Goal: Task Accomplishment & Management: Use online tool/utility

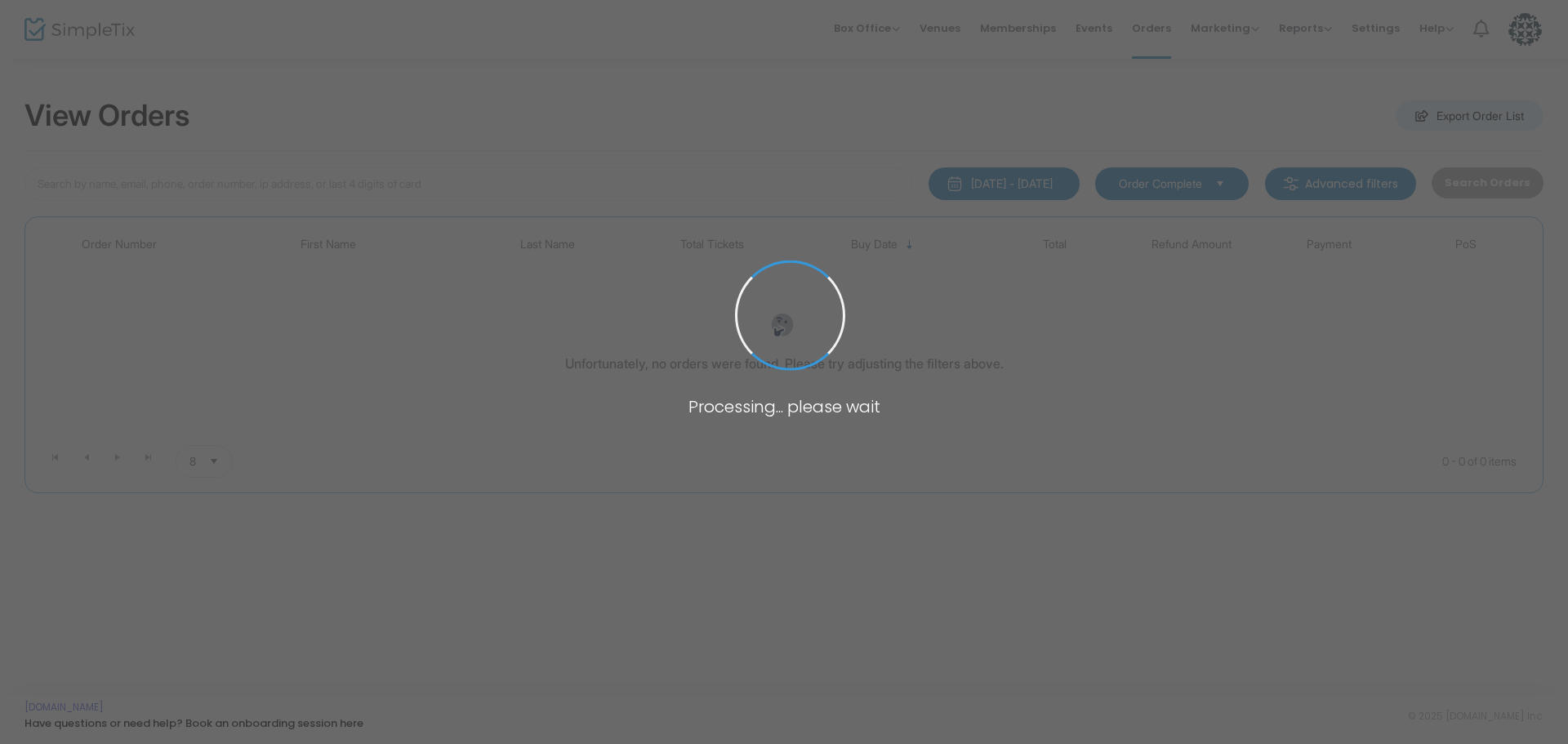
type input "maur"
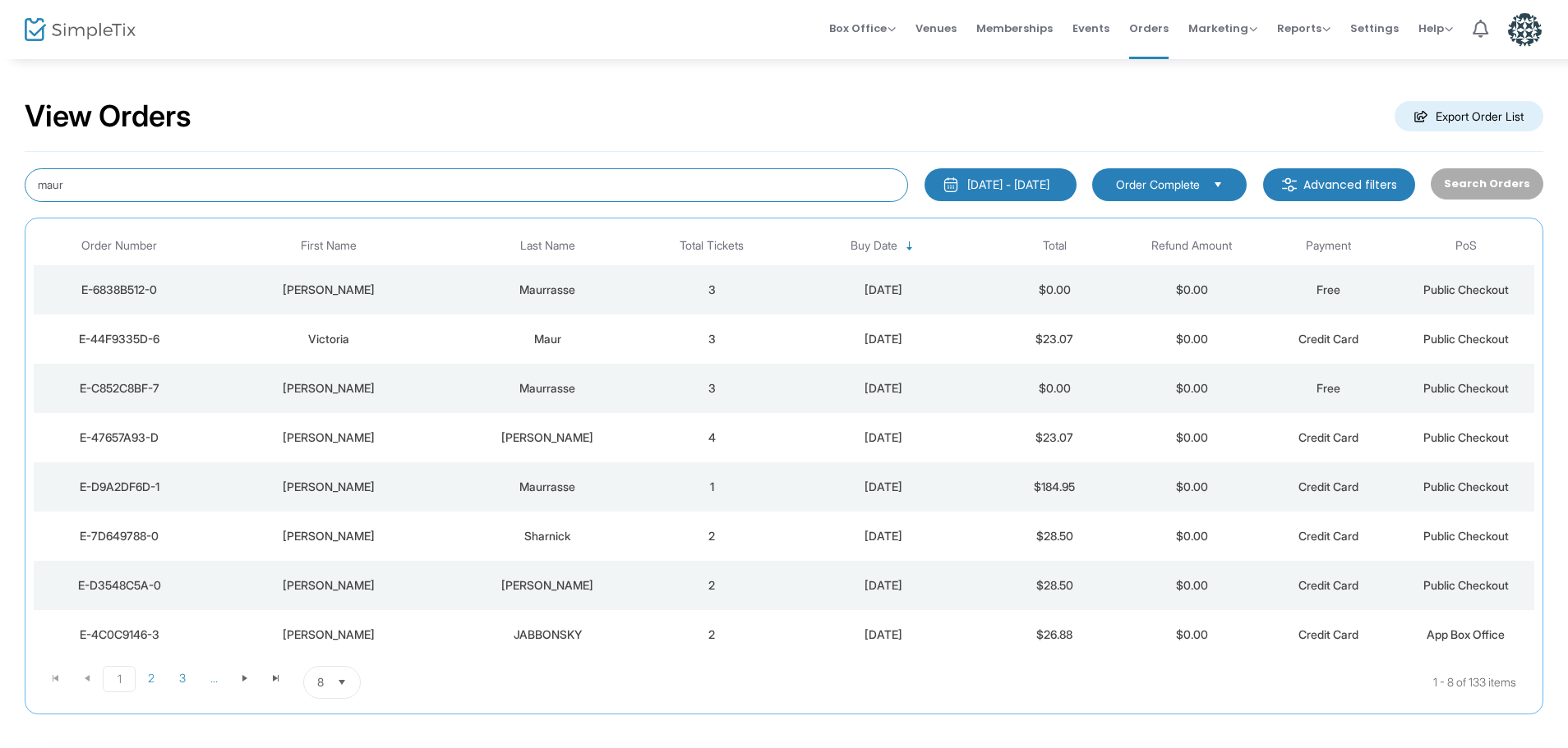
drag, startPoint x: 162, startPoint y: 194, endPoint x: 0, endPoint y: 170, distance: 163.8
click at [0, 172] on div "View Orders Export Order List maur [DATE] - [DATE] Last 30 Days [DATE] [DATE] T…" at bounding box center [784, 415] width 1568 height 715
type input "rod"
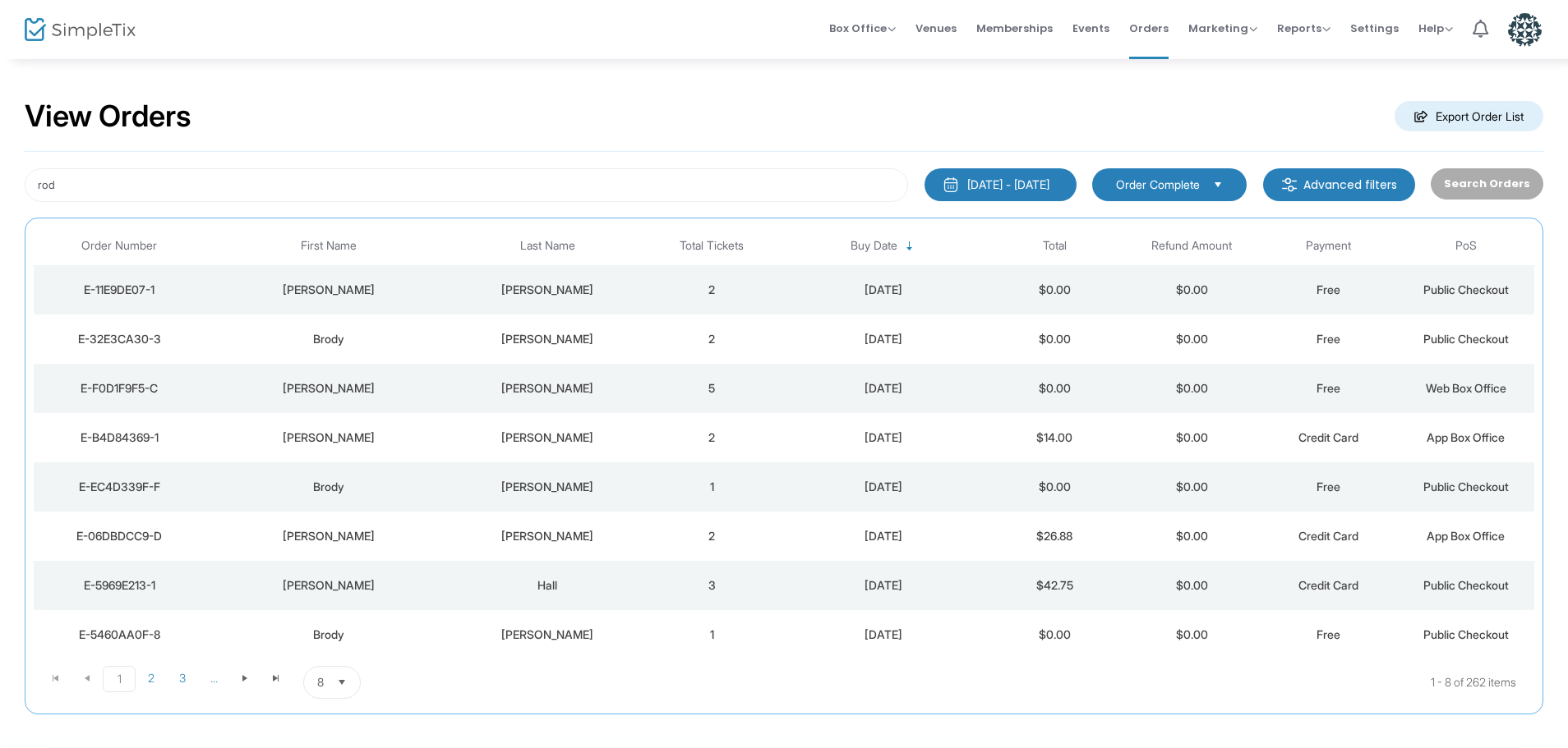
click at [318, 298] on div "[PERSON_NAME]" at bounding box center [327, 290] width 238 height 17
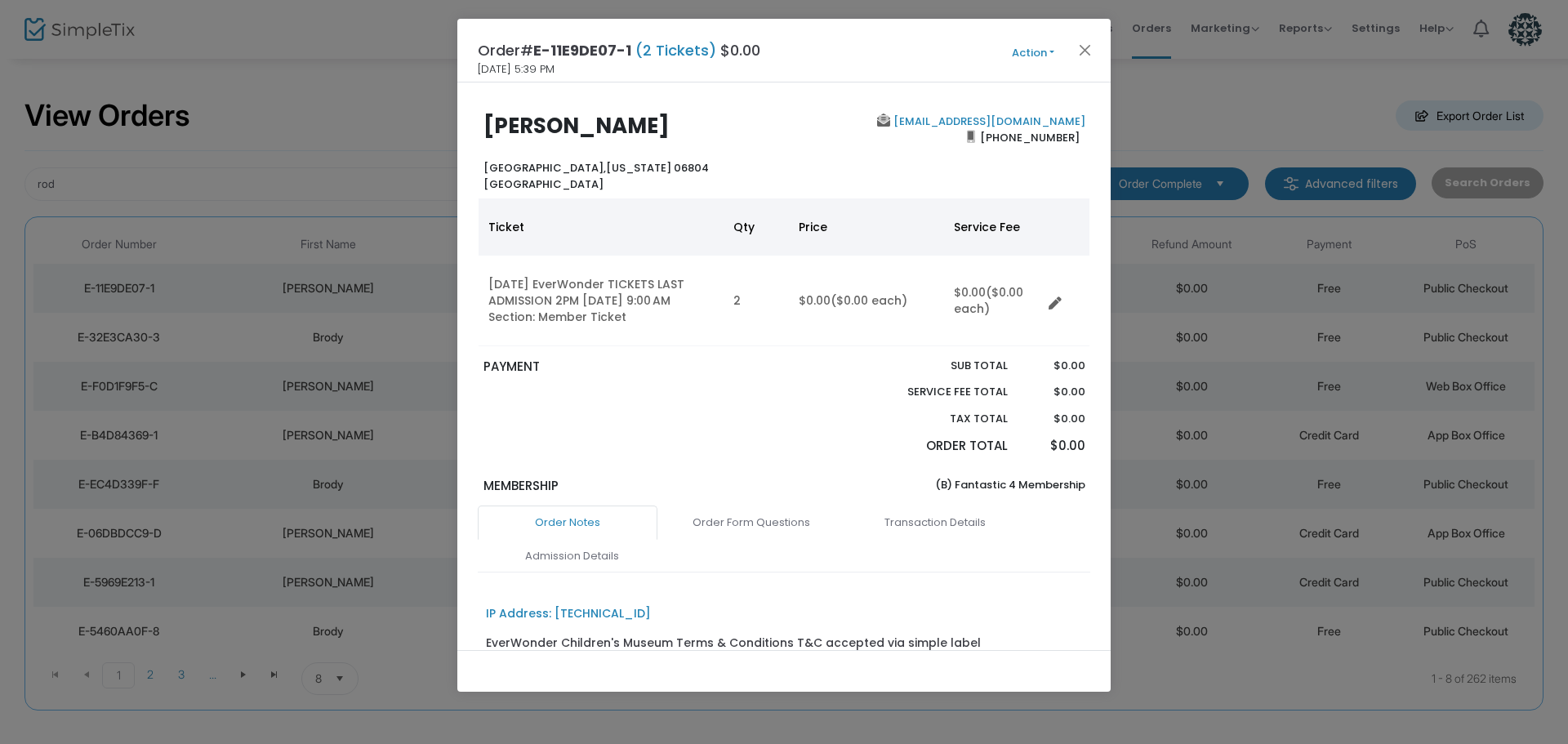
click at [1037, 54] on button "Action" at bounding box center [1033, 53] width 98 height 18
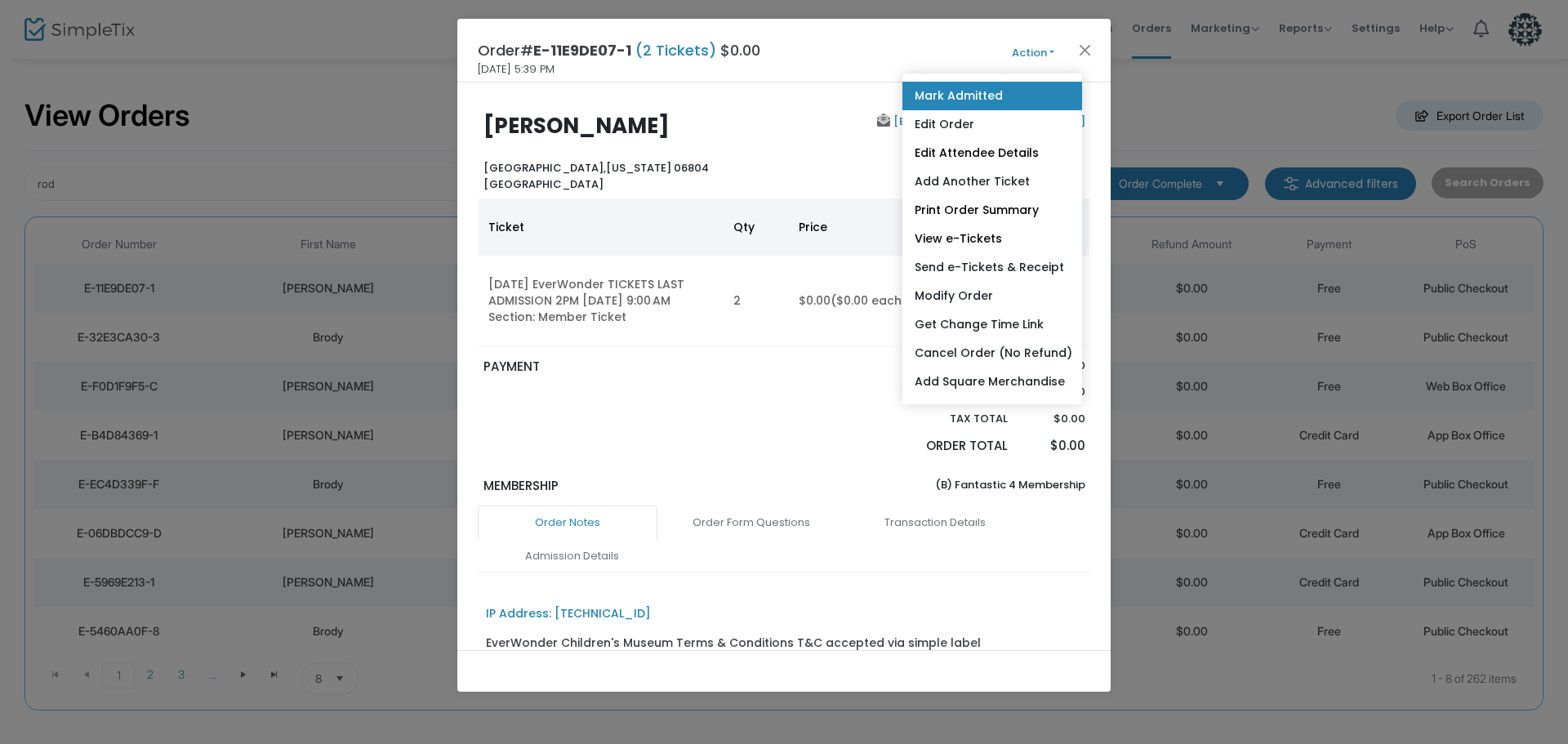
click at [1027, 94] on link "Mark Admitted" at bounding box center [992, 96] width 179 height 29
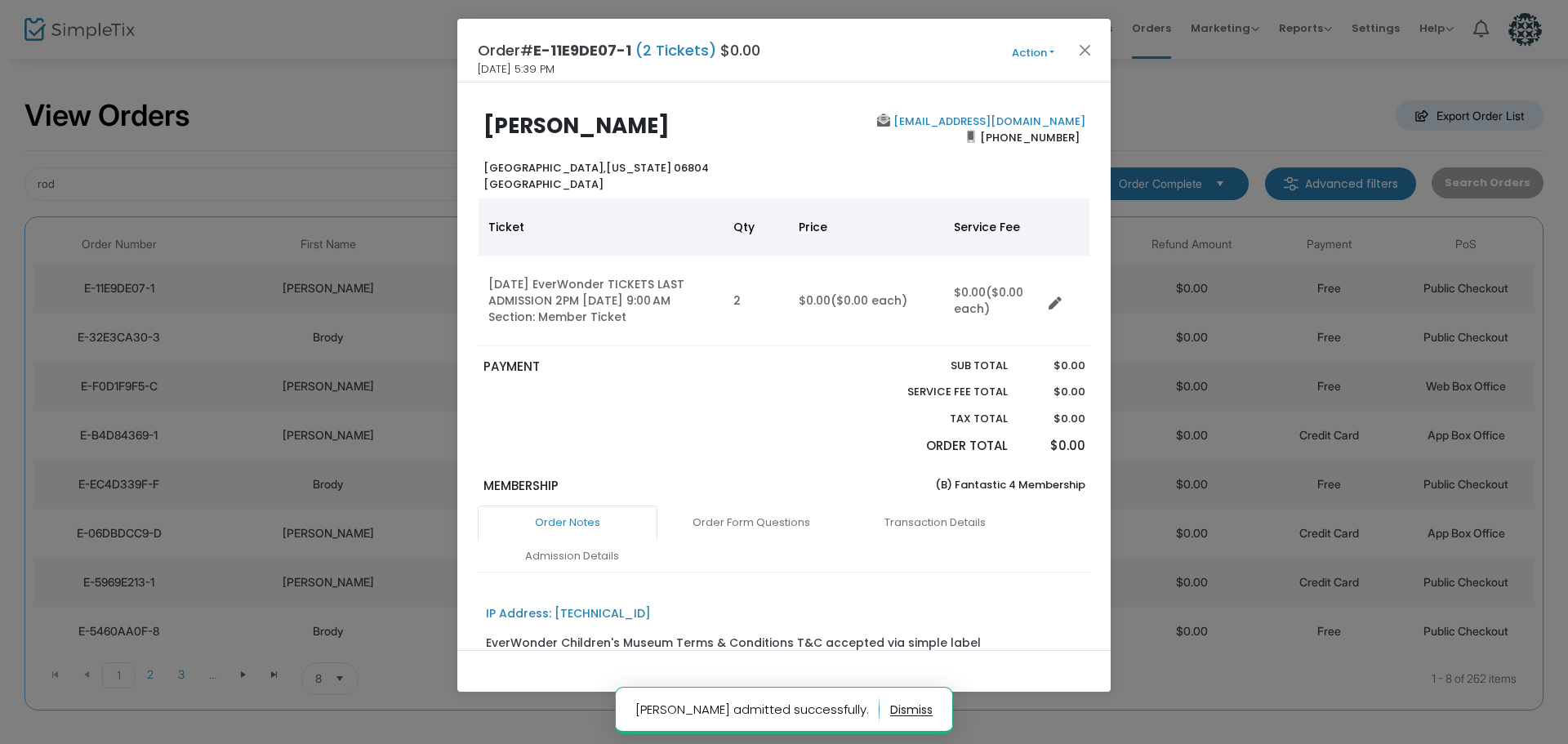
drag, startPoint x: 706, startPoint y: 124, endPoint x: 471, endPoint y: 134, distance: 235.2
click at [471, 134] on div "[PERSON_NAME][GEOGRAPHIC_DATA][US_STATE] [GEOGRAPHIC_DATA] [EMAIL_ADDRESS][DOMA…" at bounding box center [784, 153] width 629 height 79
copy b "[PERSON_NAME]"
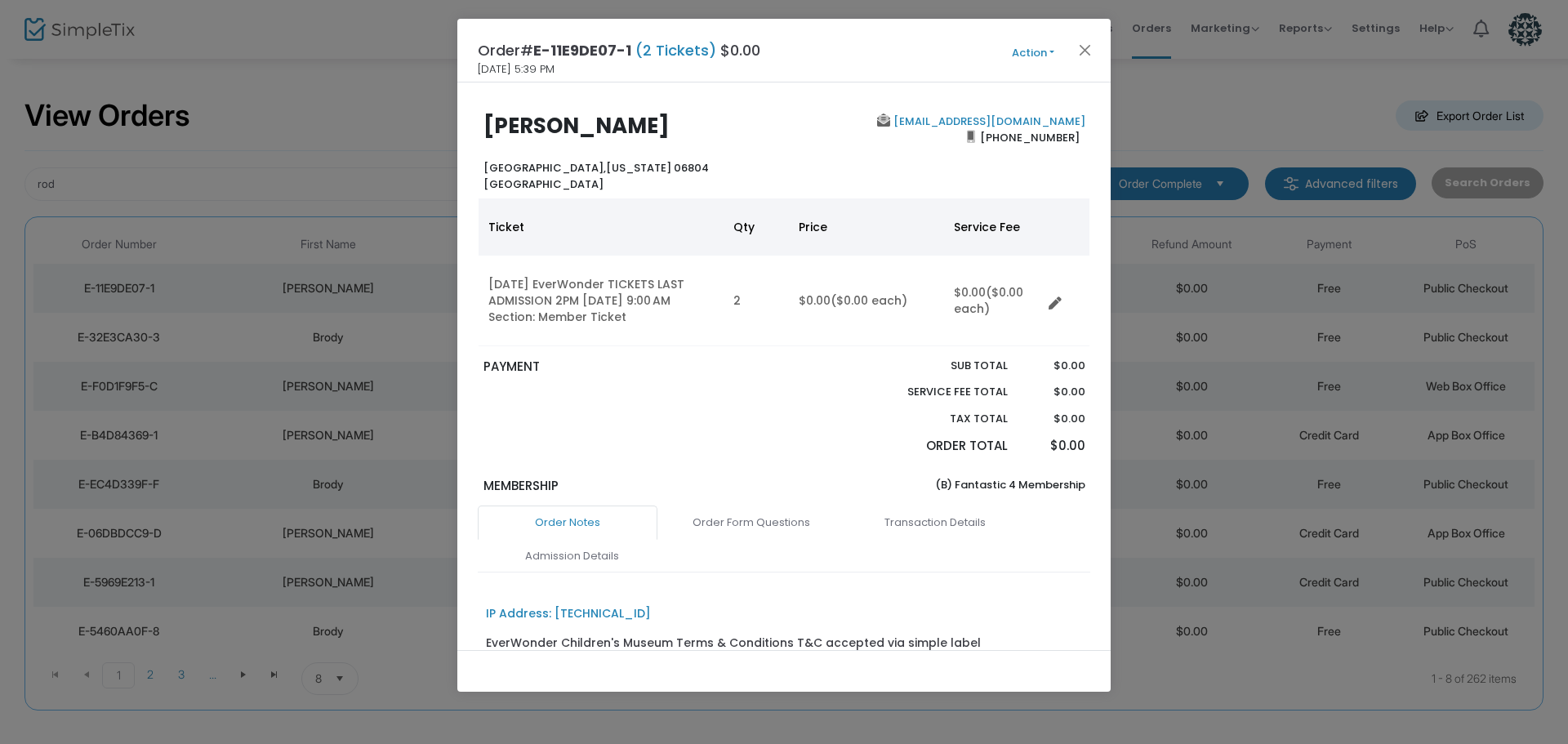
click at [1028, 50] on button "Action" at bounding box center [1033, 53] width 98 height 18
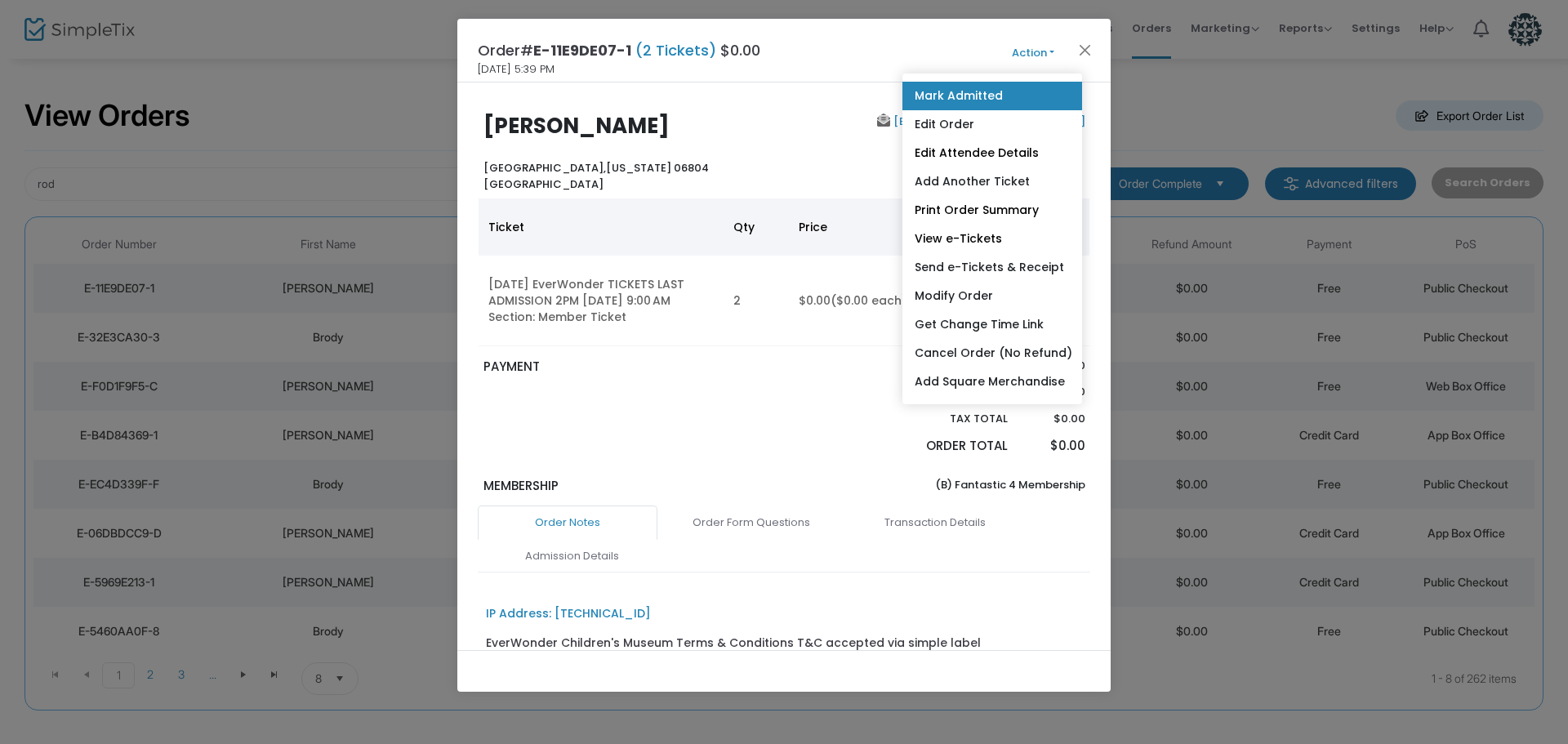
click at [1020, 93] on link "Mark Admitted" at bounding box center [992, 96] width 179 height 29
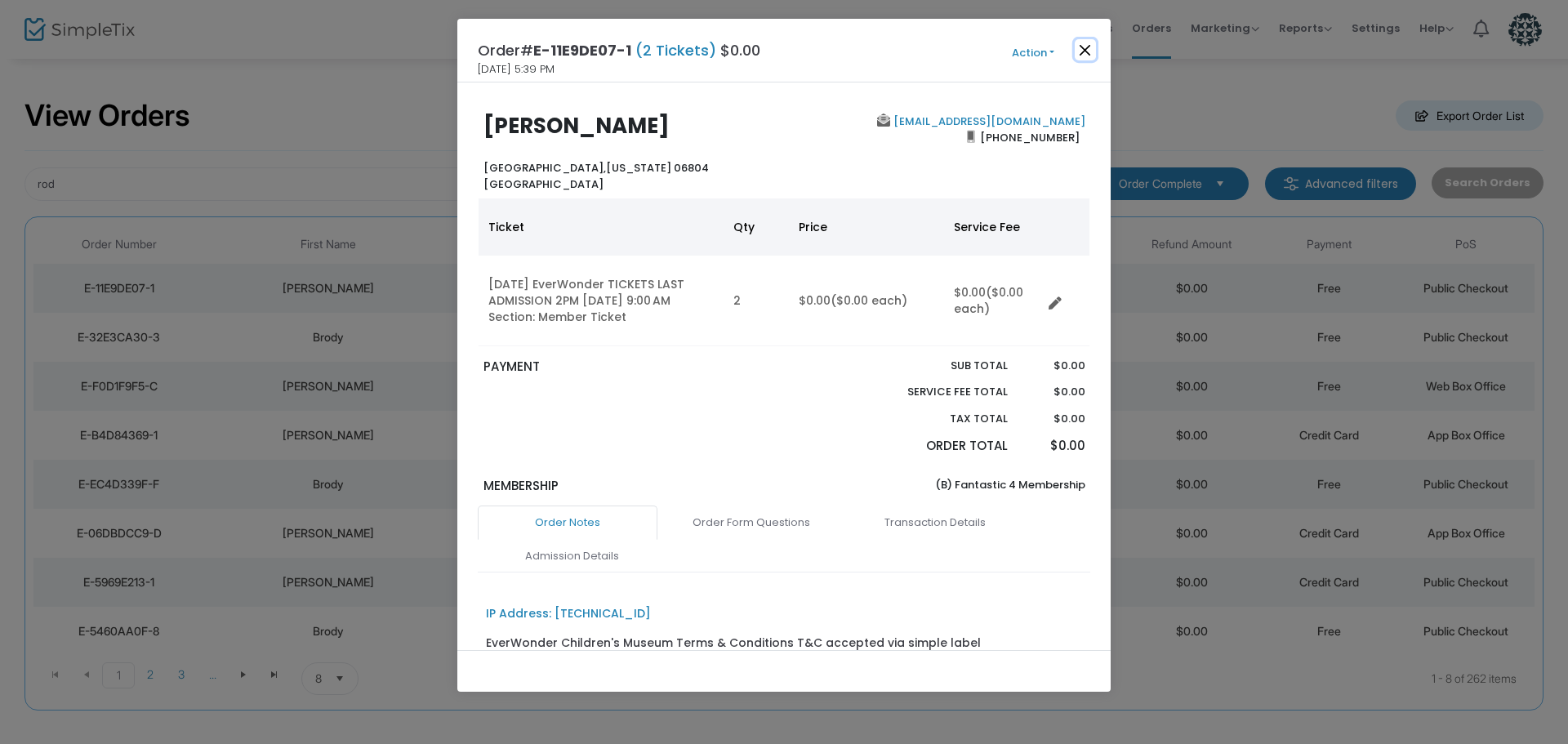
click at [1083, 45] on button "Close" at bounding box center [1086, 50] width 22 height 22
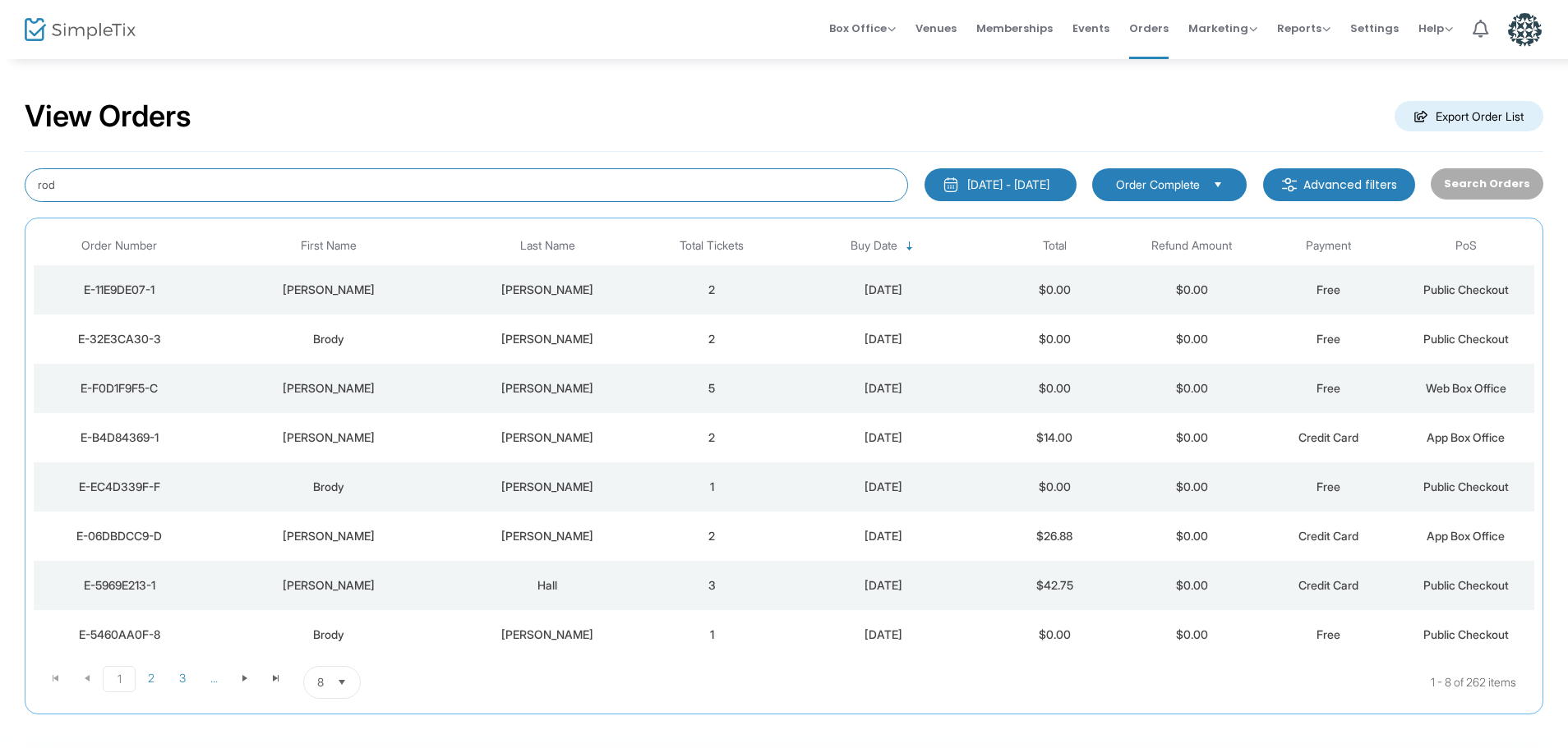
drag, startPoint x: 168, startPoint y: 193, endPoint x: 0, endPoint y: 163, distance: 170.7
click at [0, 163] on div "View Orders Export Order List rod [DATE] - [DATE] Last 30 Days [DATE] [DATE] Th…" at bounding box center [784, 415] width 1568 height 715
type input "b"
type input "bri"
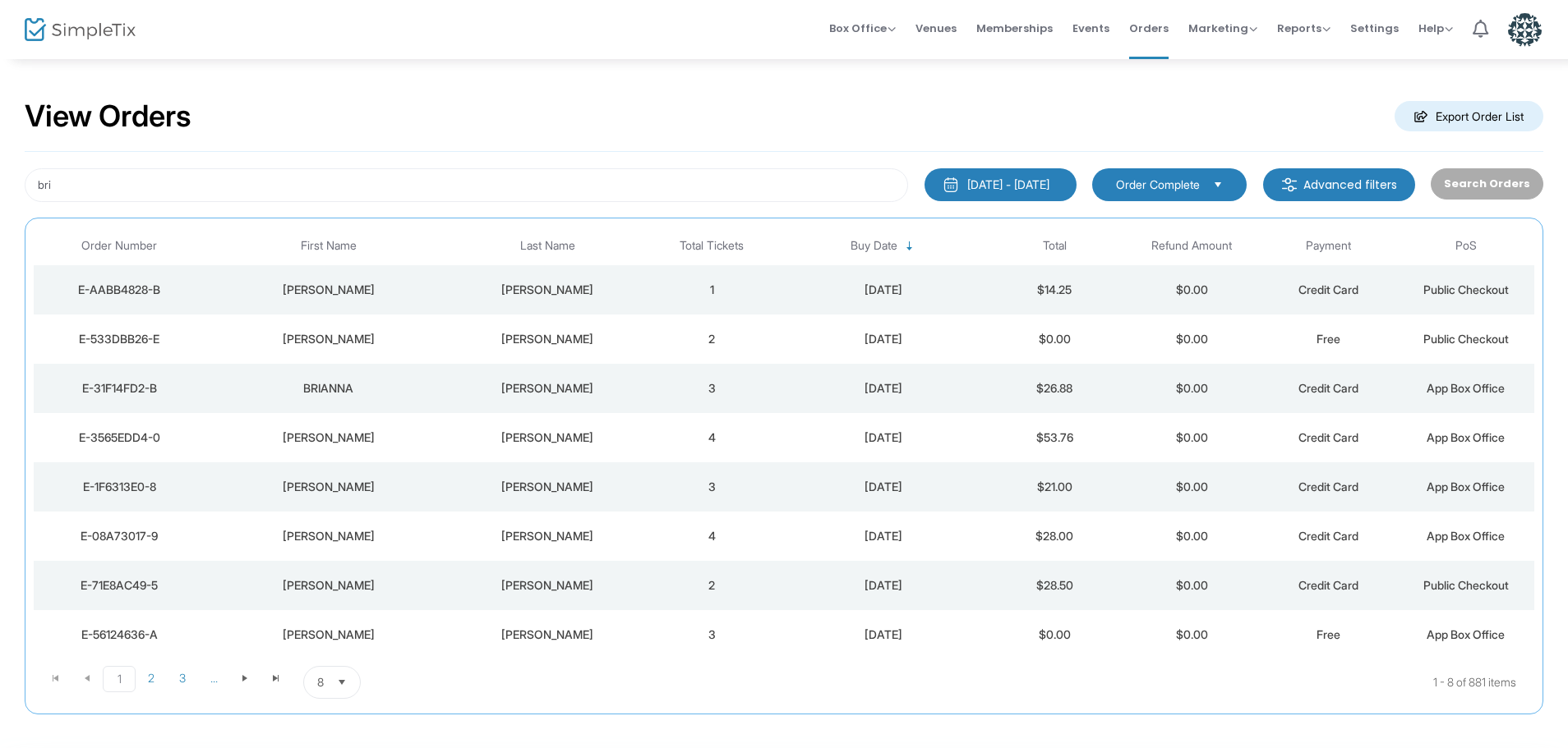
click at [388, 337] on div "[PERSON_NAME]" at bounding box center [327, 339] width 238 height 17
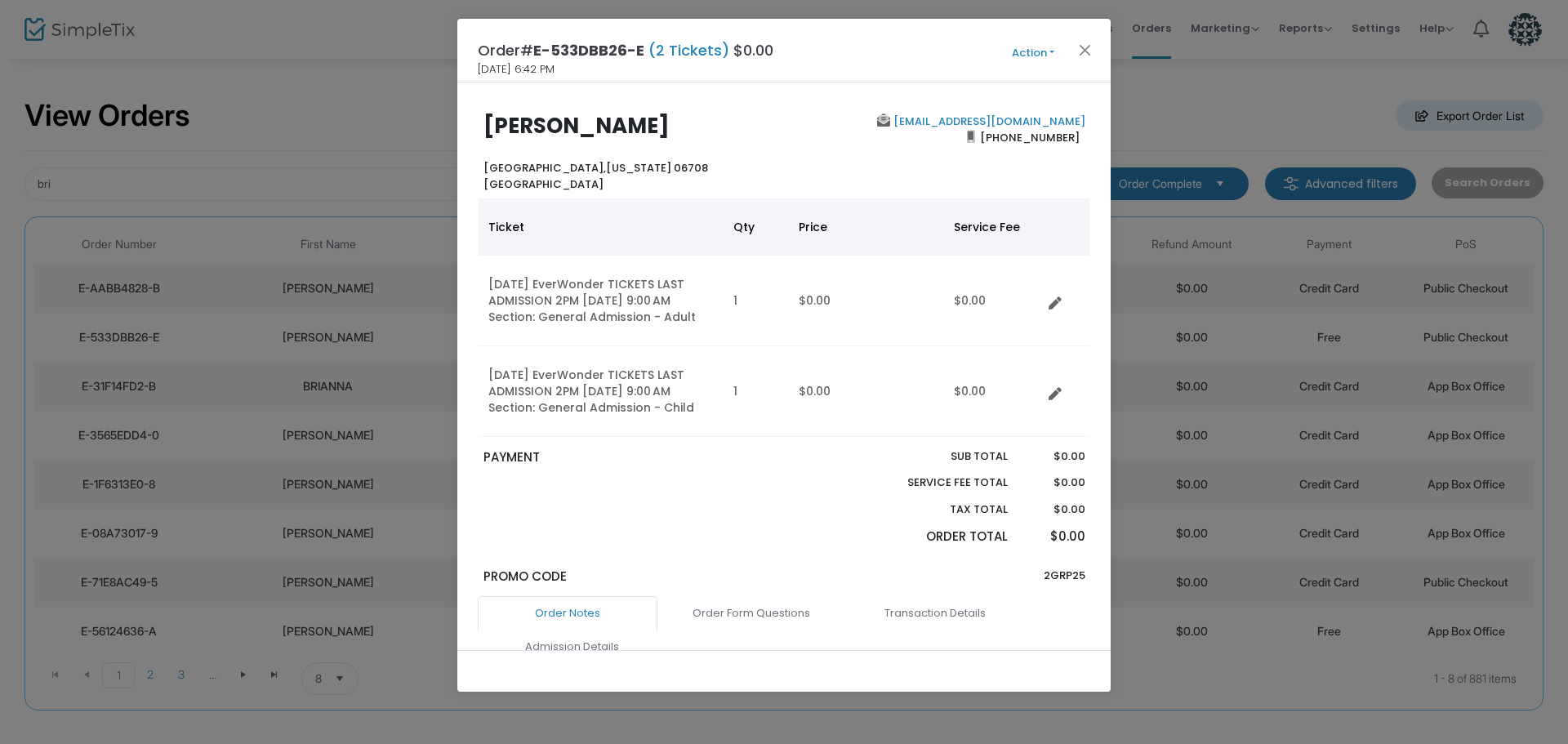
click at [1032, 54] on button "Action" at bounding box center [1033, 53] width 98 height 18
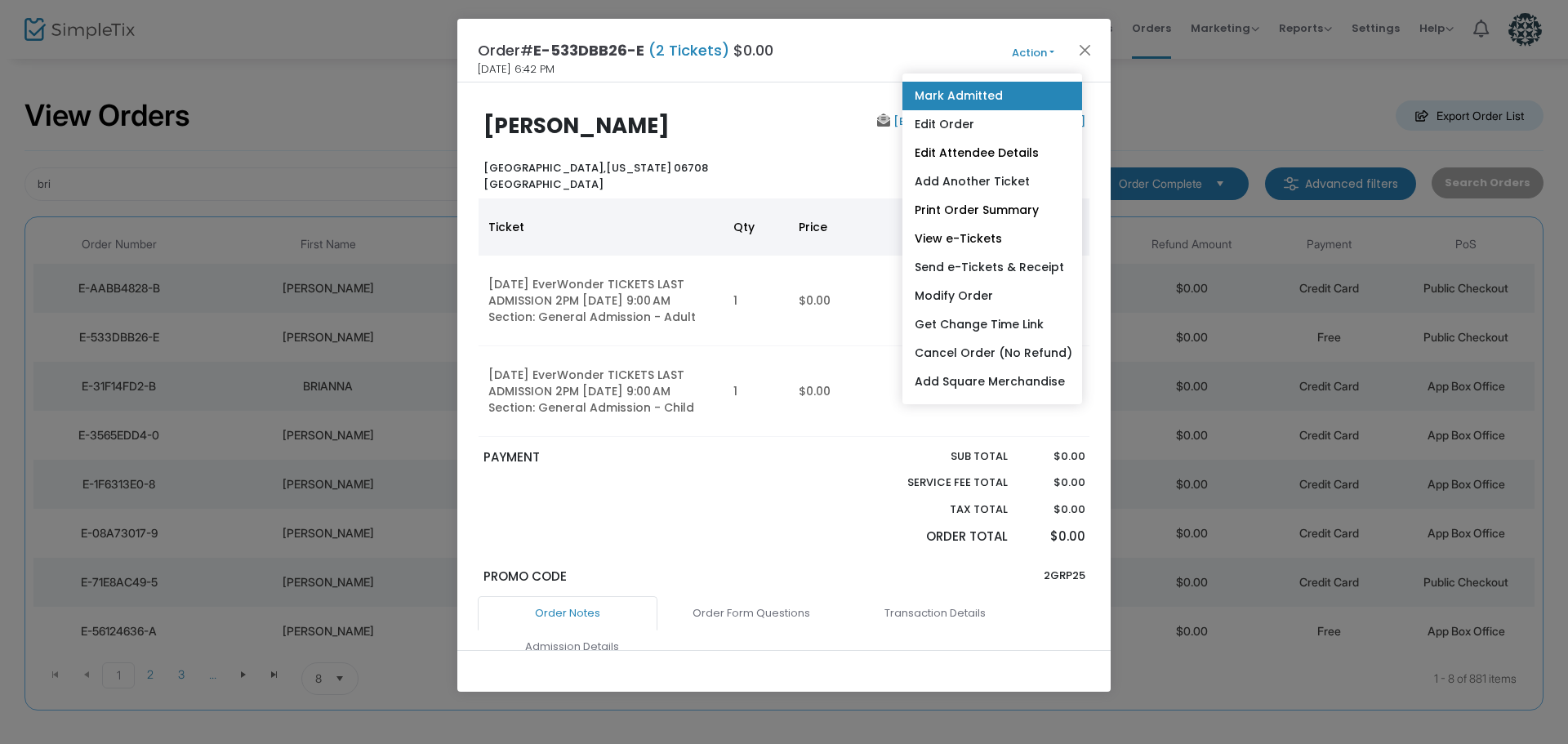
click at [1024, 95] on link "Mark Admitted" at bounding box center [992, 96] width 179 height 29
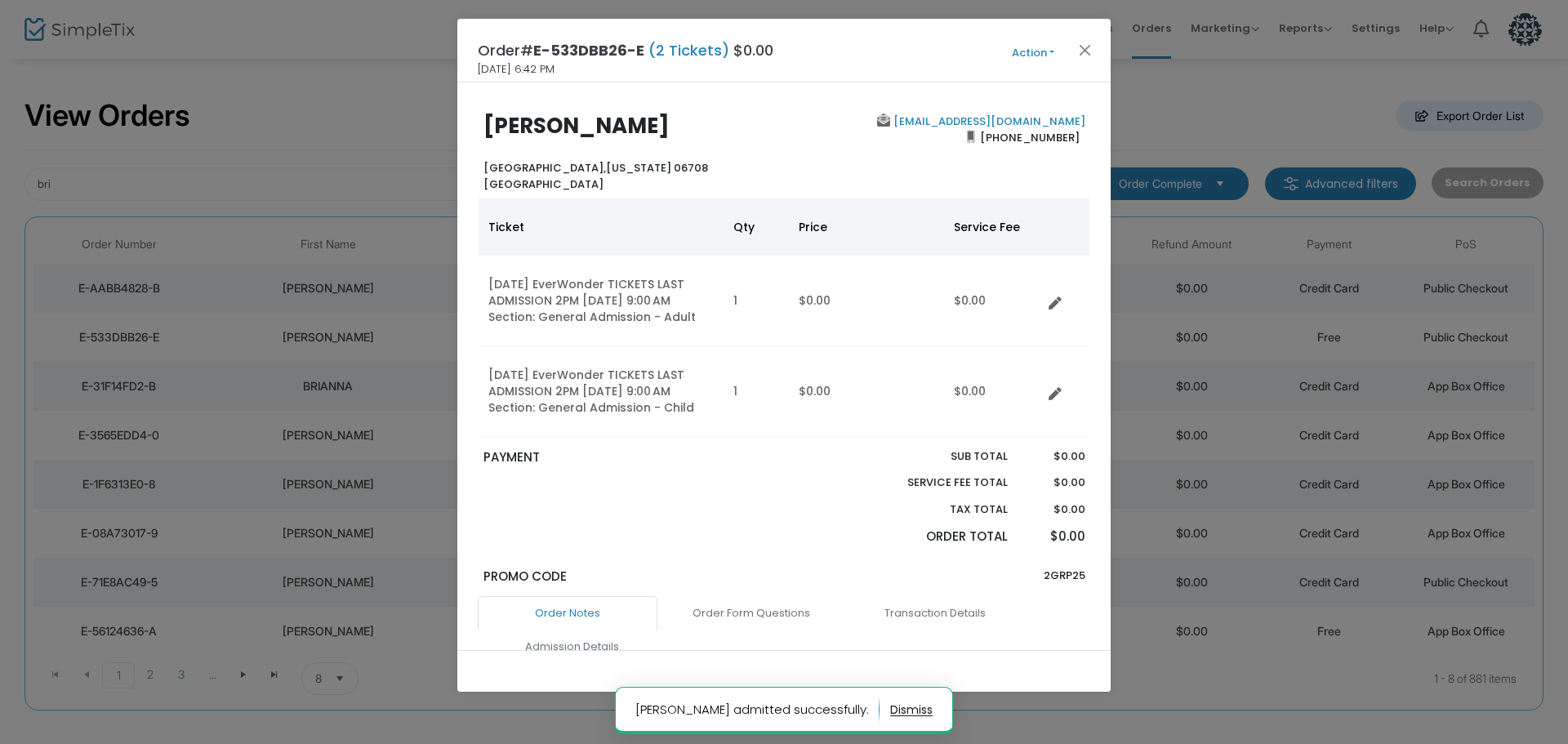
drag, startPoint x: 660, startPoint y: 123, endPoint x: 484, endPoint y: 130, distance: 176.1
click at [484, 130] on h2 "[PERSON_NAME]" at bounding box center [629, 126] width 293 height 26
copy b "[PERSON_NAME]"
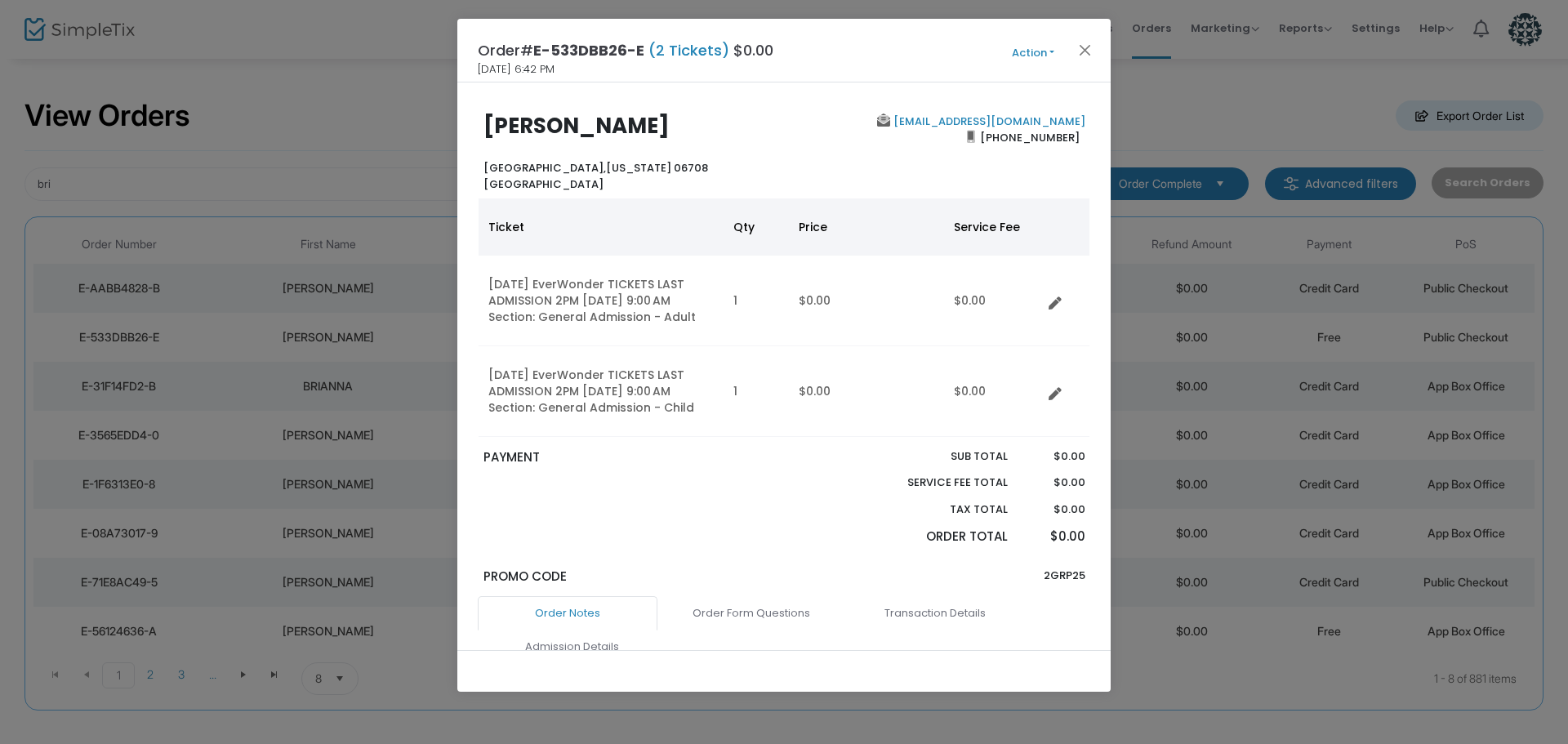
copy b "[PERSON_NAME]"
